Goal: Find specific page/section: Find specific page/section

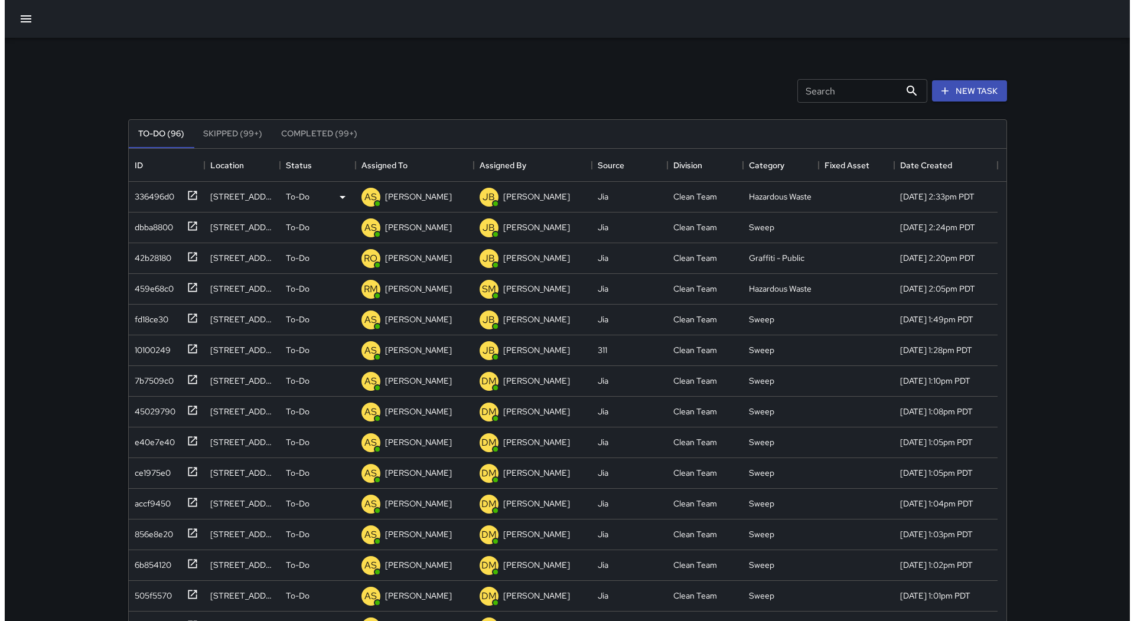
scroll to position [491, 869]
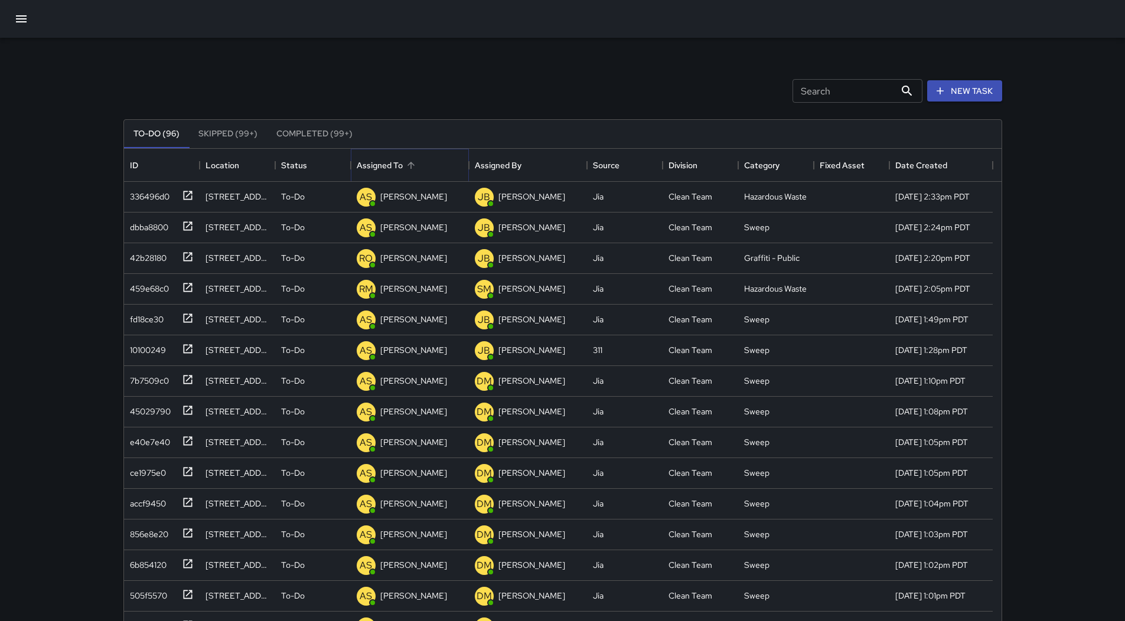
click at [406, 166] on icon "Sort" at bounding box center [411, 165] width 11 height 11
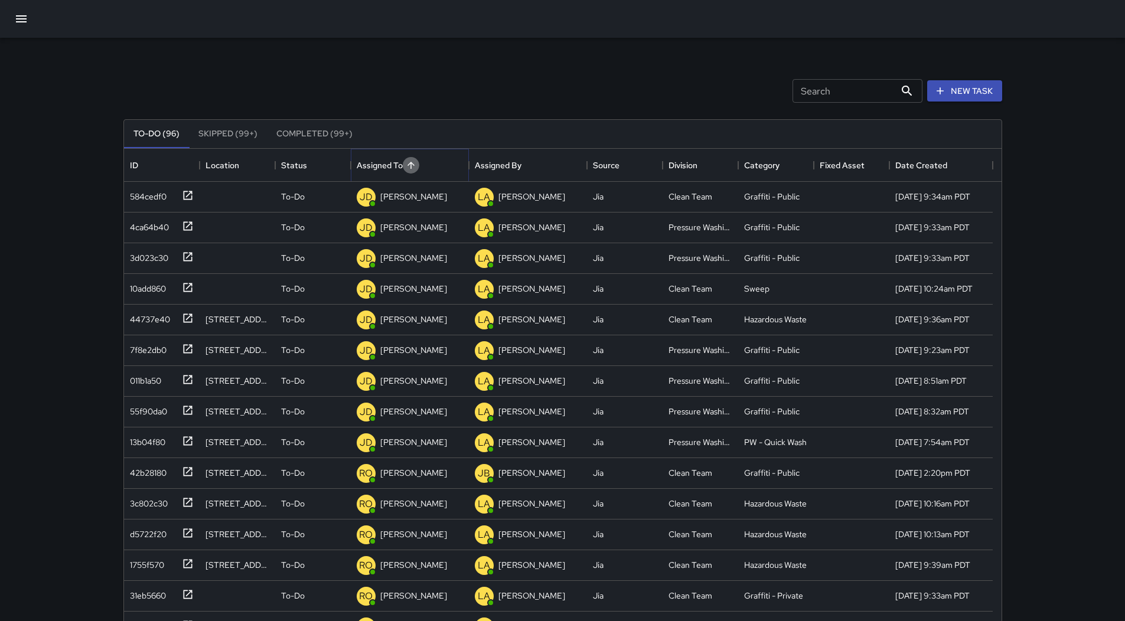
click at [406, 166] on icon "Sort" at bounding box center [411, 165] width 11 height 11
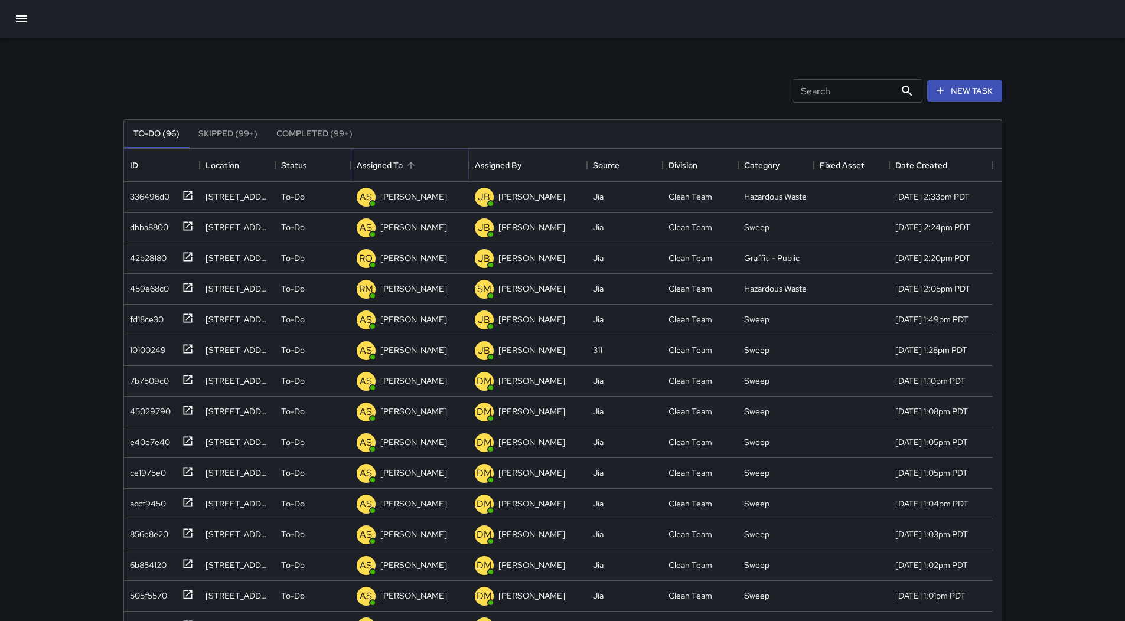
click at [406, 166] on icon "Sort" at bounding box center [411, 165] width 11 height 11
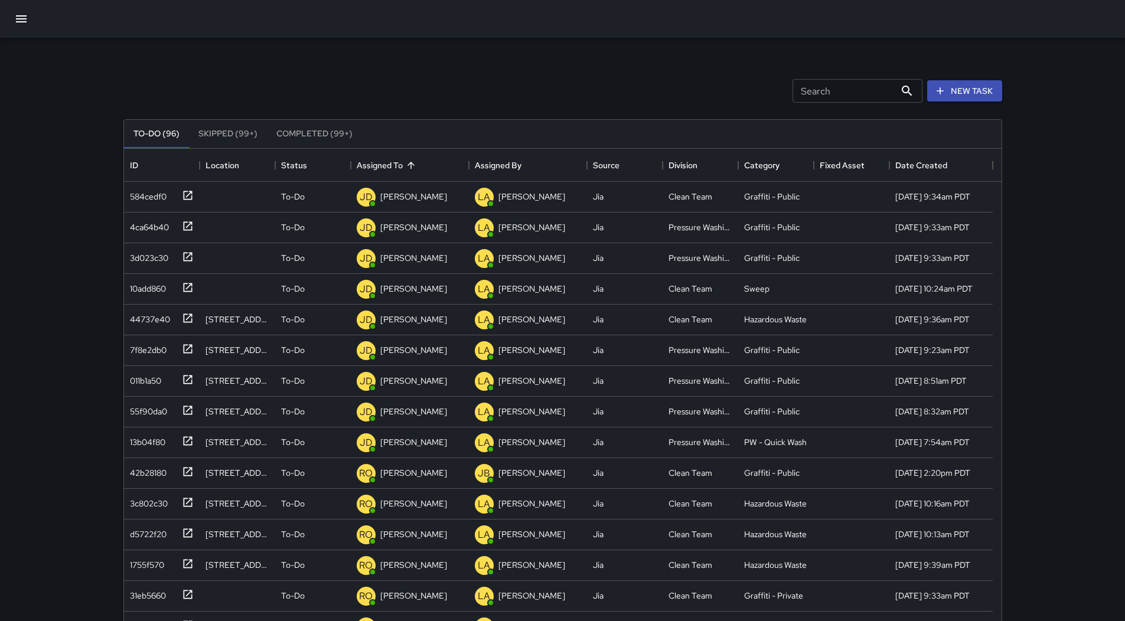
click at [34, 11] on div at bounding box center [562, 19] width 1125 height 38
click at [23, 15] on icon "button" at bounding box center [21, 19] width 14 height 14
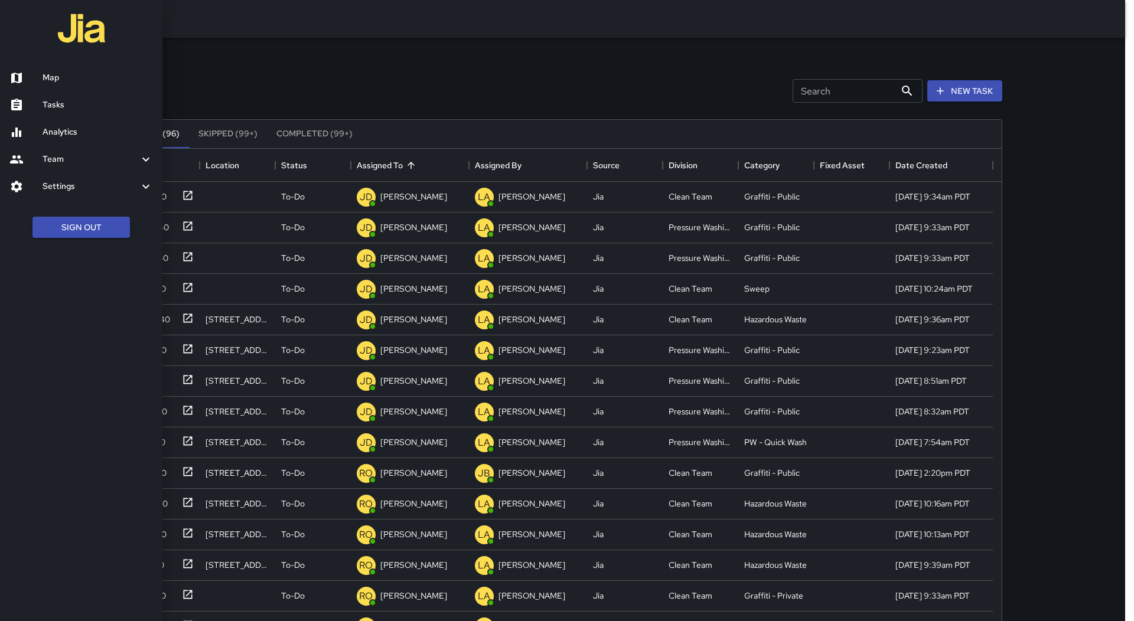
click at [58, 77] on h6 "Map" at bounding box center [98, 77] width 110 height 13
